Goal: Information Seeking & Learning: Check status

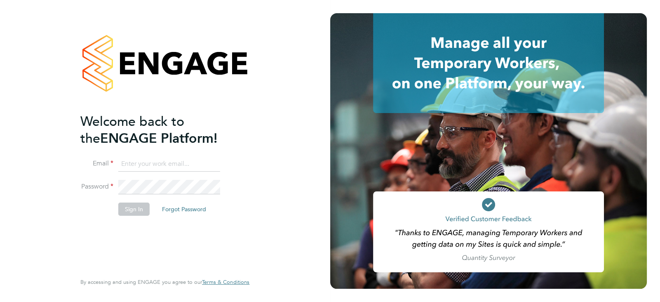
type input "[PERSON_NAME][EMAIL_ADDRESS][PERSON_NAME][DOMAIN_NAME]"
click at [283, 246] on div "Welcome back to the ENGAGE Platform! Email [PERSON_NAME][EMAIL_ADDRESS][PERSON_…" at bounding box center [165, 151] width 330 height 302
click at [125, 207] on button "Sign In" at bounding box center [133, 208] width 31 height 13
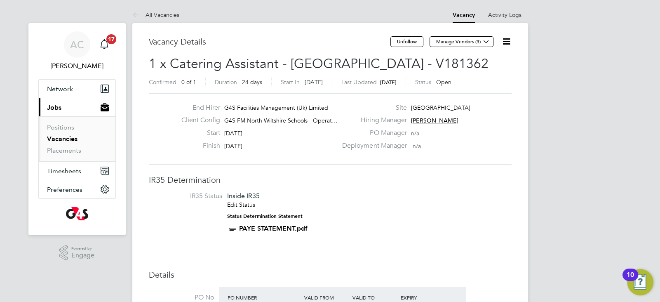
click at [323, 198] on li "IR35 Status Inside IR35 Edit Status Status Determination Statement PAYE STATEME…" at bounding box center [330, 214] width 346 height 44
click at [115, 41] on span "17" at bounding box center [111, 39] width 10 height 10
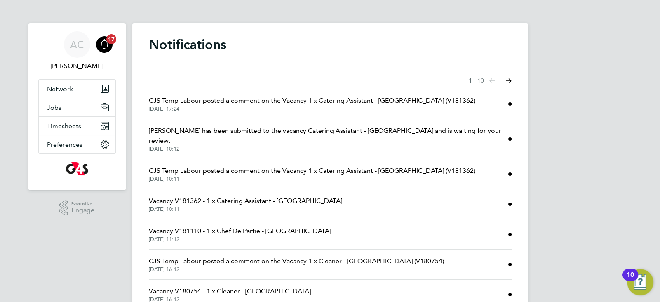
click at [307, 143] on span "[PERSON_NAME] has been submitted to the vacancy Catering Assistant - [GEOGRAPHI…" at bounding box center [328, 136] width 359 height 20
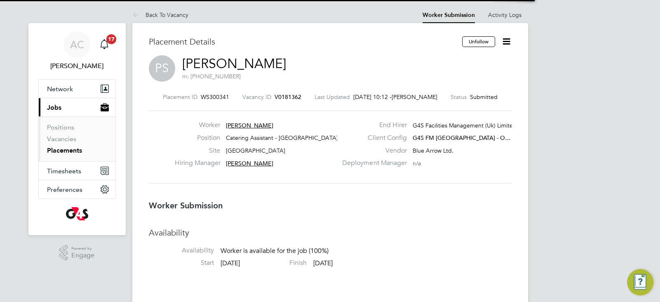
scroll to position [4, 4]
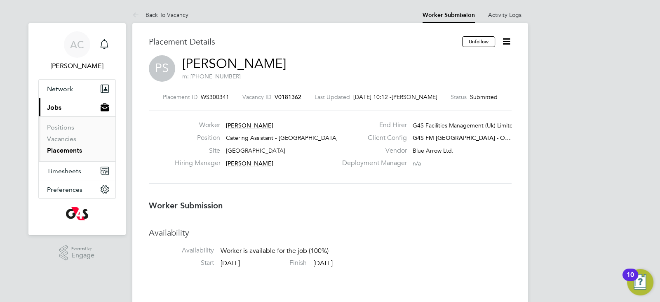
click at [506, 42] on icon at bounding box center [506, 41] width 10 height 10
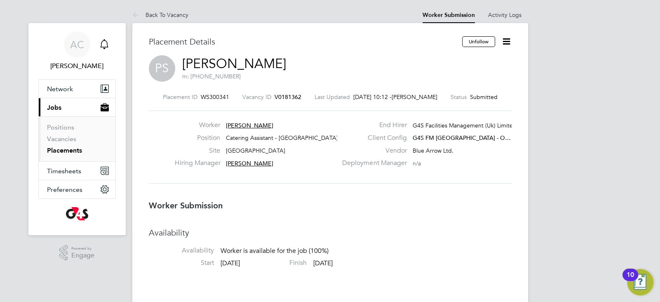
click at [103, 39] on div "Main navigation" at bounding box center [104, 44] width 16 height 16
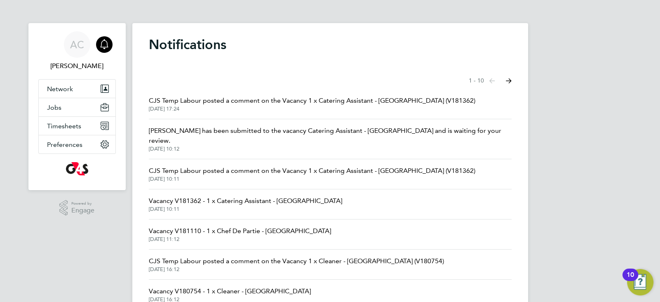
click at [337, 145] on span "[DATE] 10:12" at bounding box center [330, 148] width 363 height 7
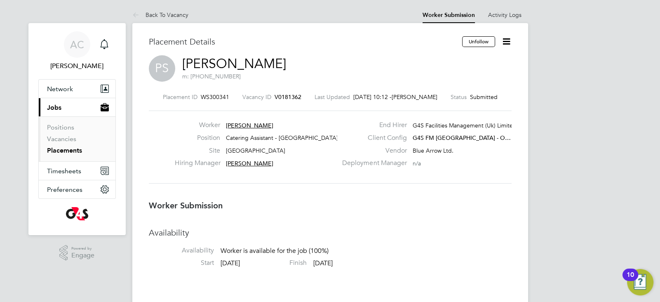
click at [504, 41] on icon at bounding box center [506, 41] width 10 height 10
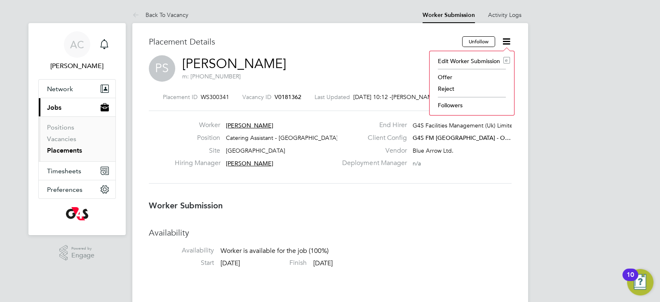
click at [448, 76] on li "Offer" at bounding box center [471, 77] width 76 height 12
